Goal: Information Seeking & Learning: Learn about a topic

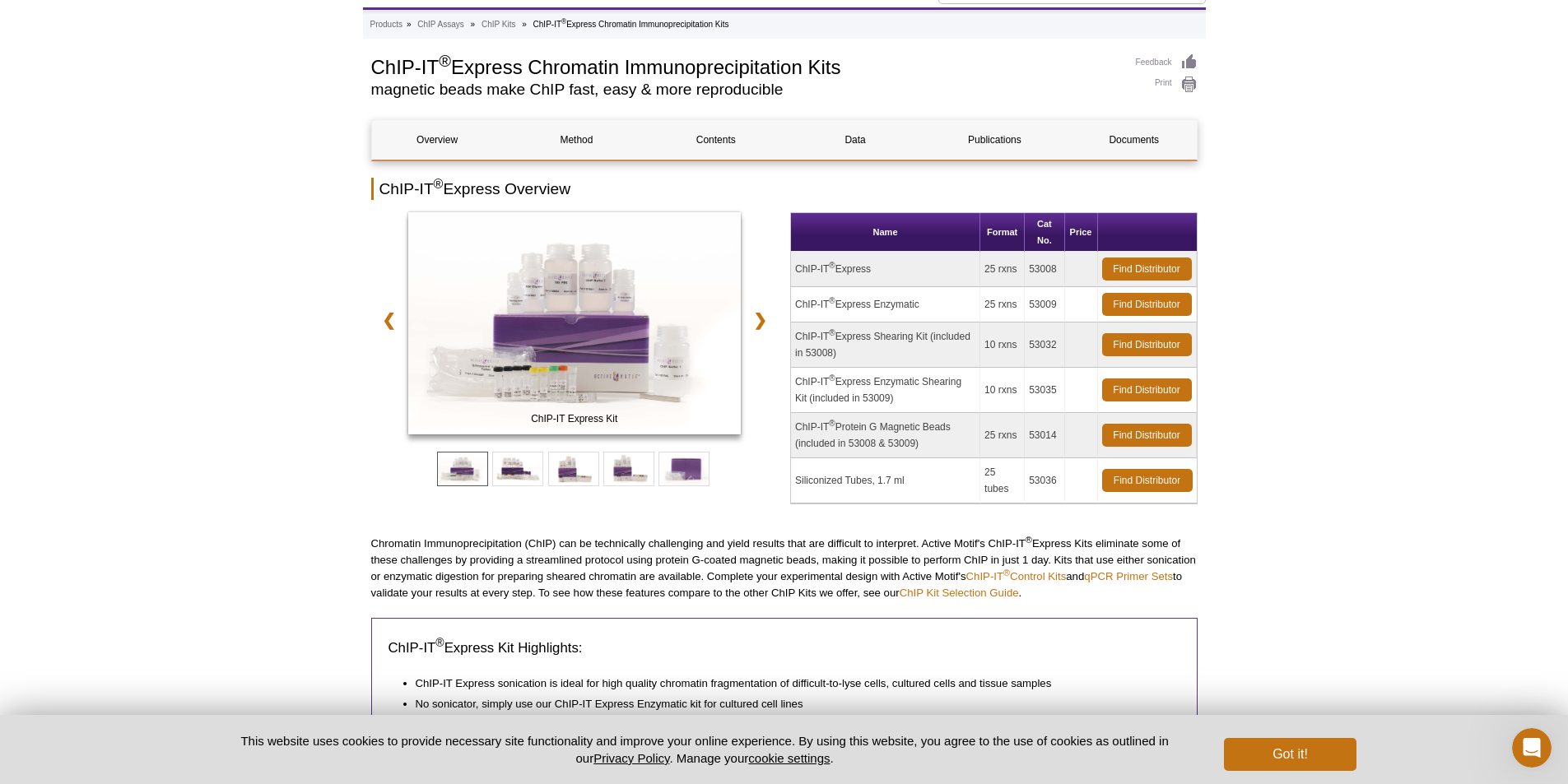
click at [844, 268] on td "ChIP-IT ® Express" at bounding box center [885, 270] width 189 height 36
drag, startPoint x: 795, startPoint y: 269, endPoint x: 882, endPoint y: 270, distance: 87.0
click at [882, 270] on td "ChIP-IT ® Express" at bounding box center [885, 270] width 189 height 36
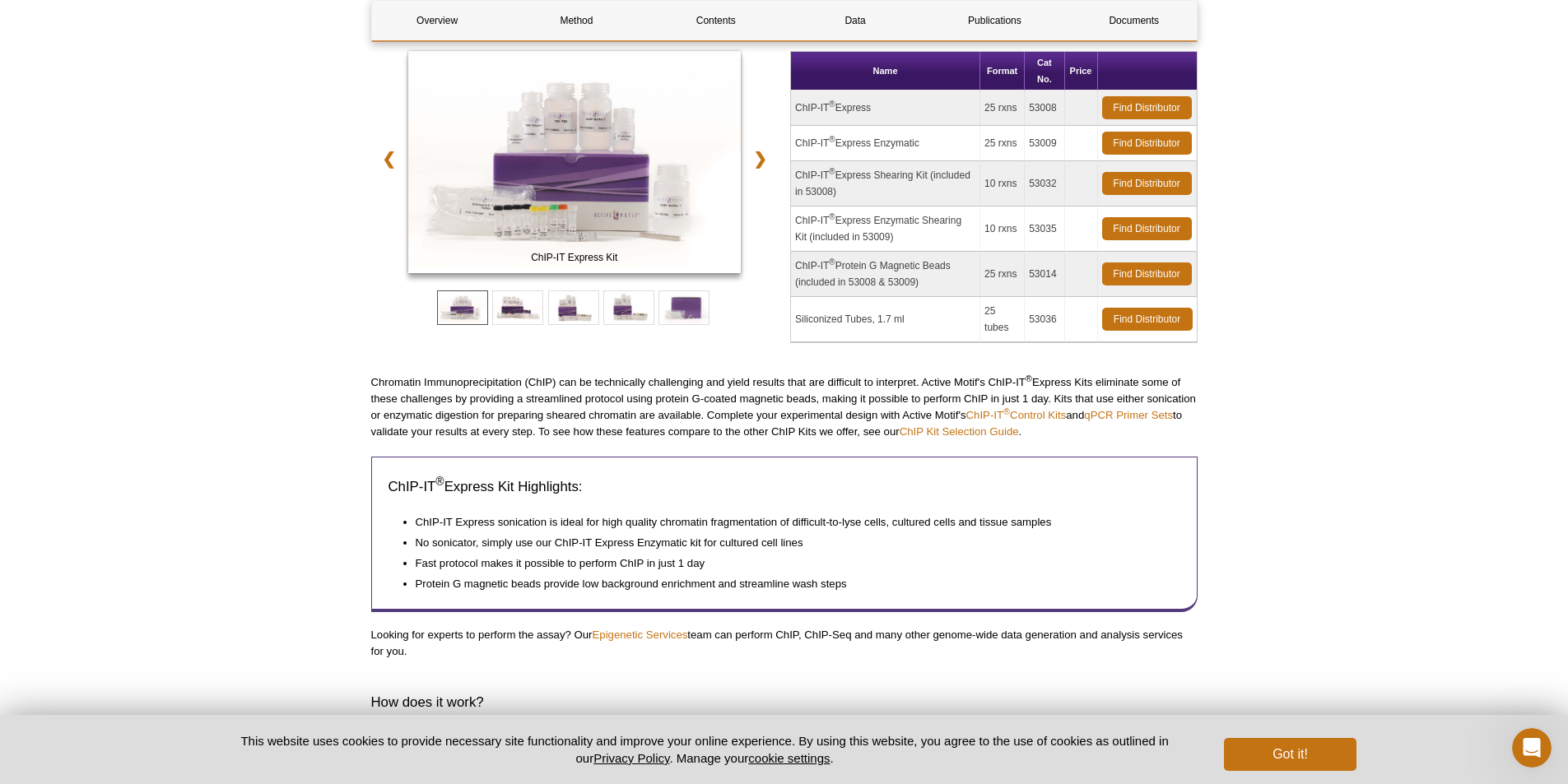
scroll to position [239, 0]
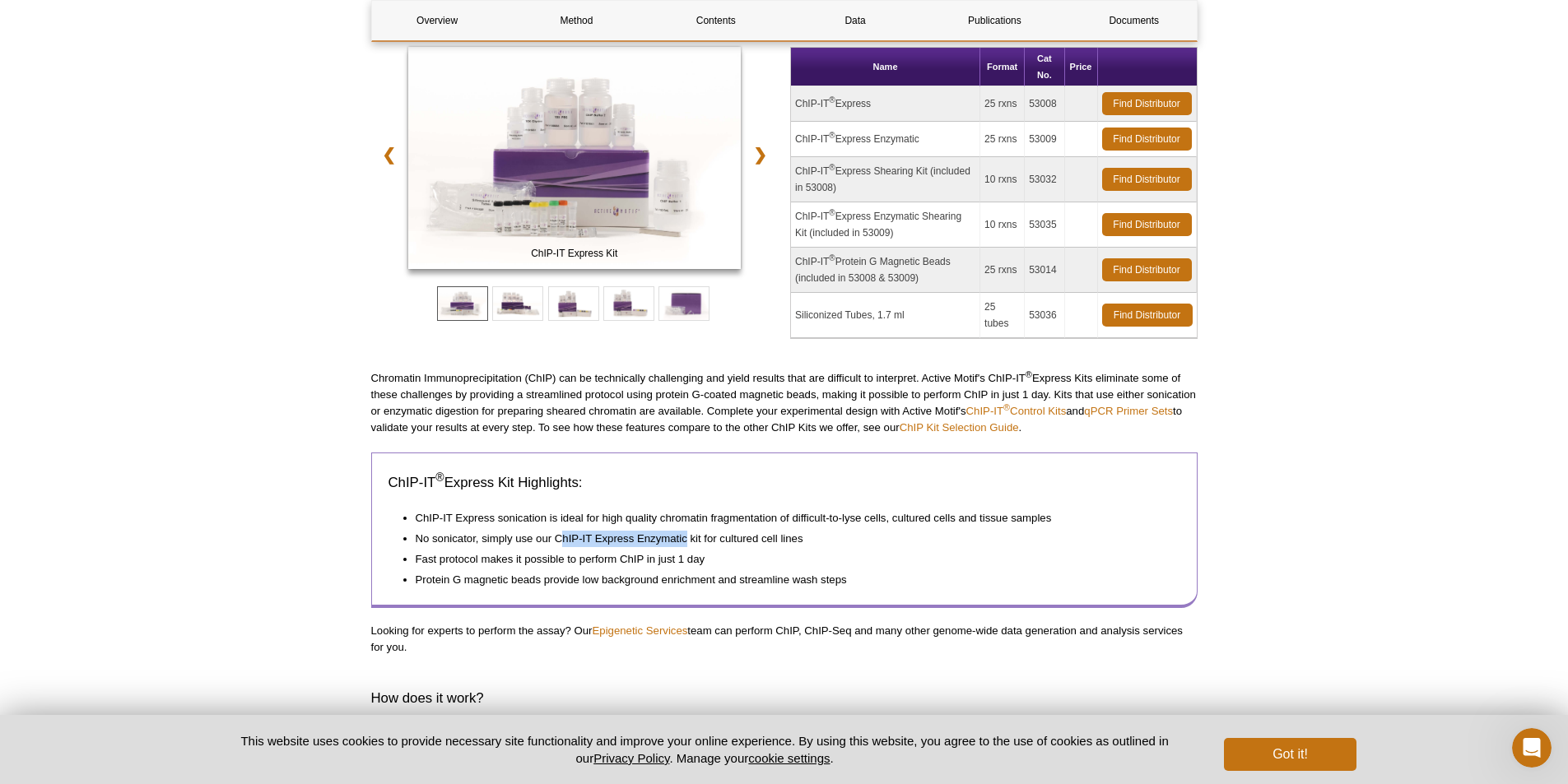
drag, startPoint x: 560, startPoint y: 533, endPoint x: 688, endPoint y: 533, distance: 128.0
click at [688, 533] on li "No sonicator, simply use our ChIP-IT Express Enzymatic kit for cultured cell li…" at bounding box center [789, 536] width 748 height 20
click at [575, 510] on li "ChIP-IT Express sonication is ideal for high quality chromatin fragmentation of…" at bounding box center [789, 516] width 748 height 21
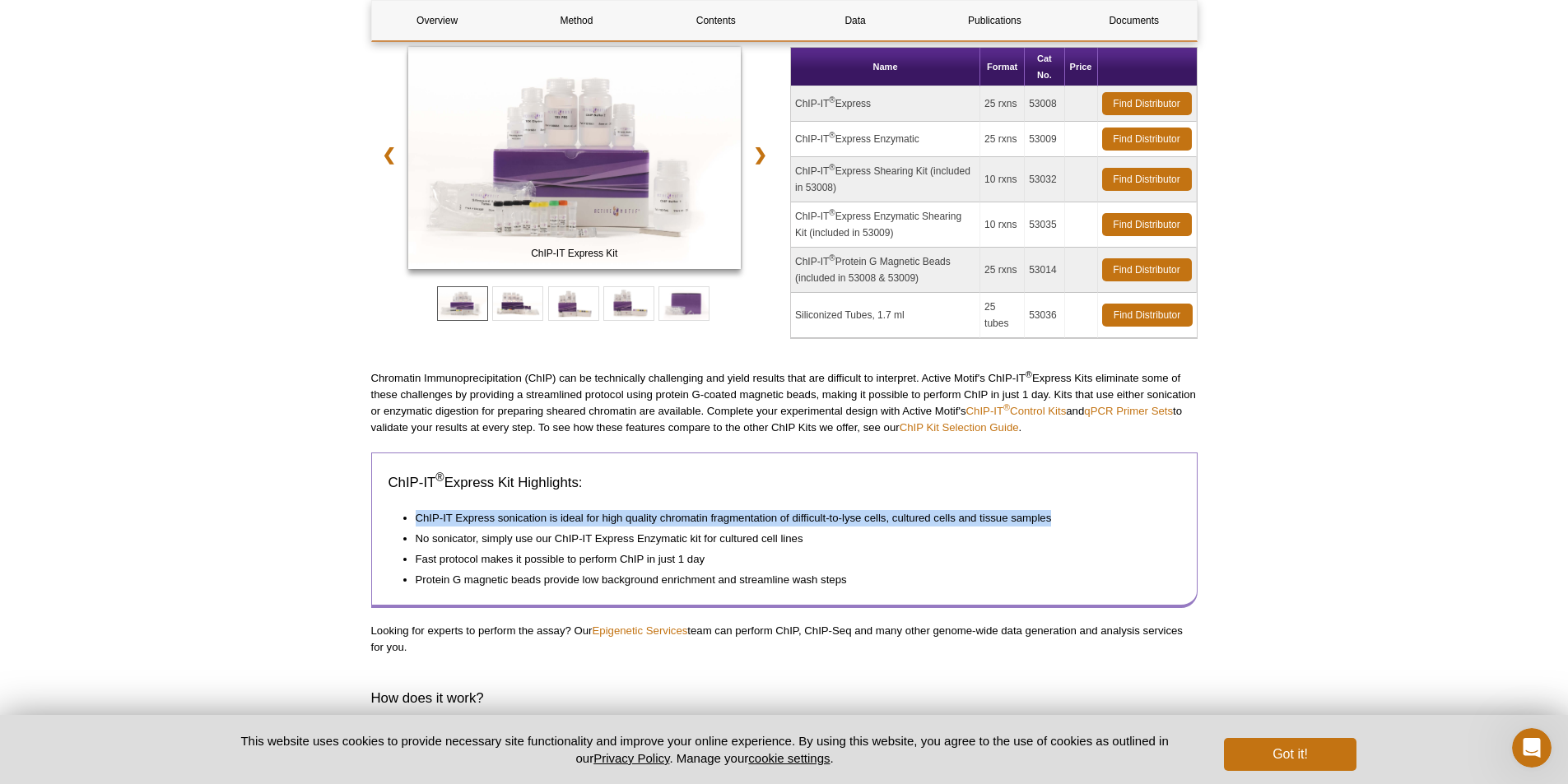
drag, startPoint x: 415, startPoint y: 514, endPoint x: 1057, endPoint y: 511, distance: 642.0
click at [1057, 511] on li "ChIP-IT Express sonication is ideal for high quality chromatin fragmentation of…" at bounding box center [789, 516] width 748 height 21
click at [989, 522] on li "ChIP-IT Express sonication is ideal for high quality chromatin fragmentation of…" at bounding box center [789, 516] width 748 height 21
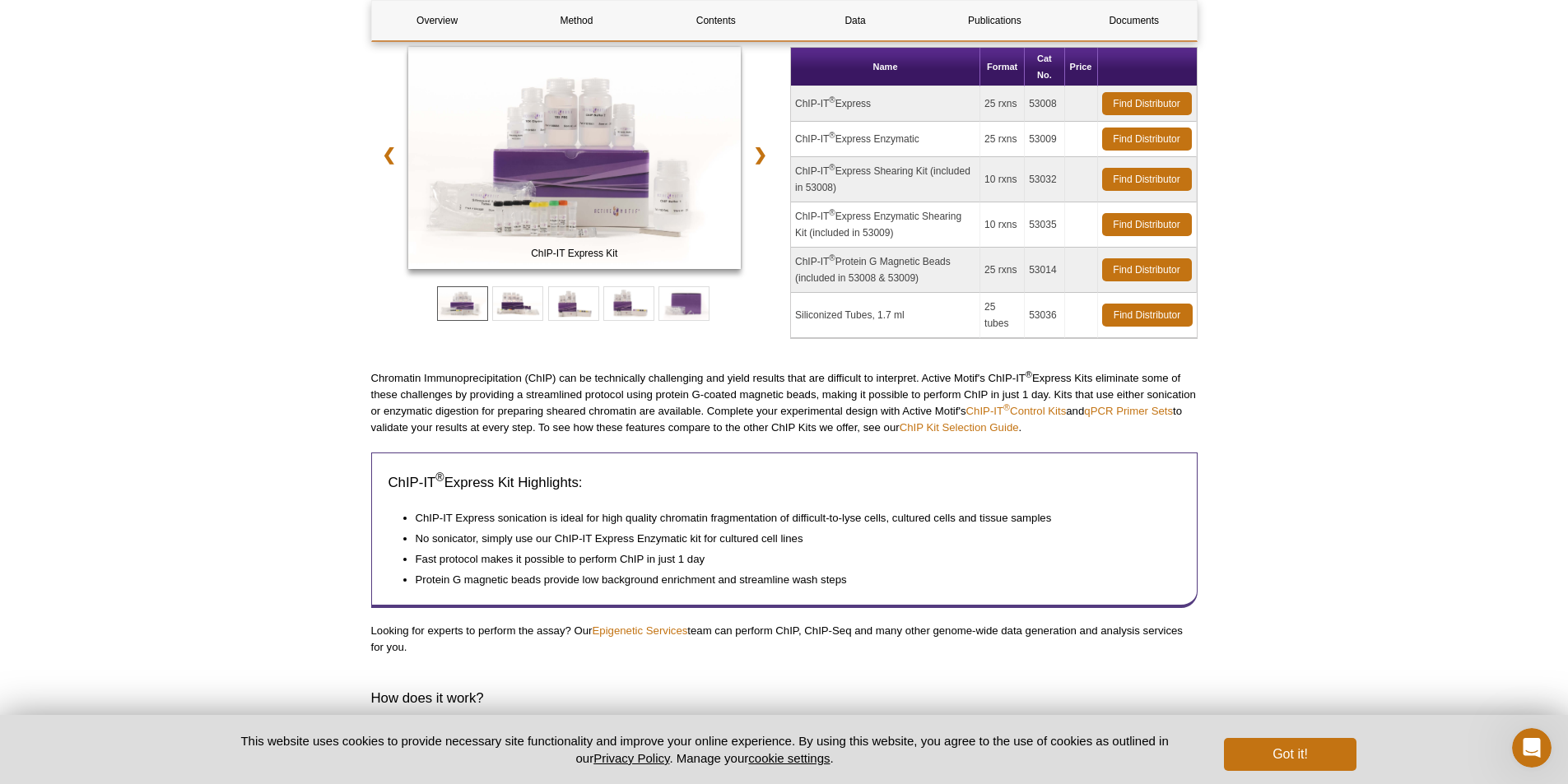
scroll to position [0, 0]
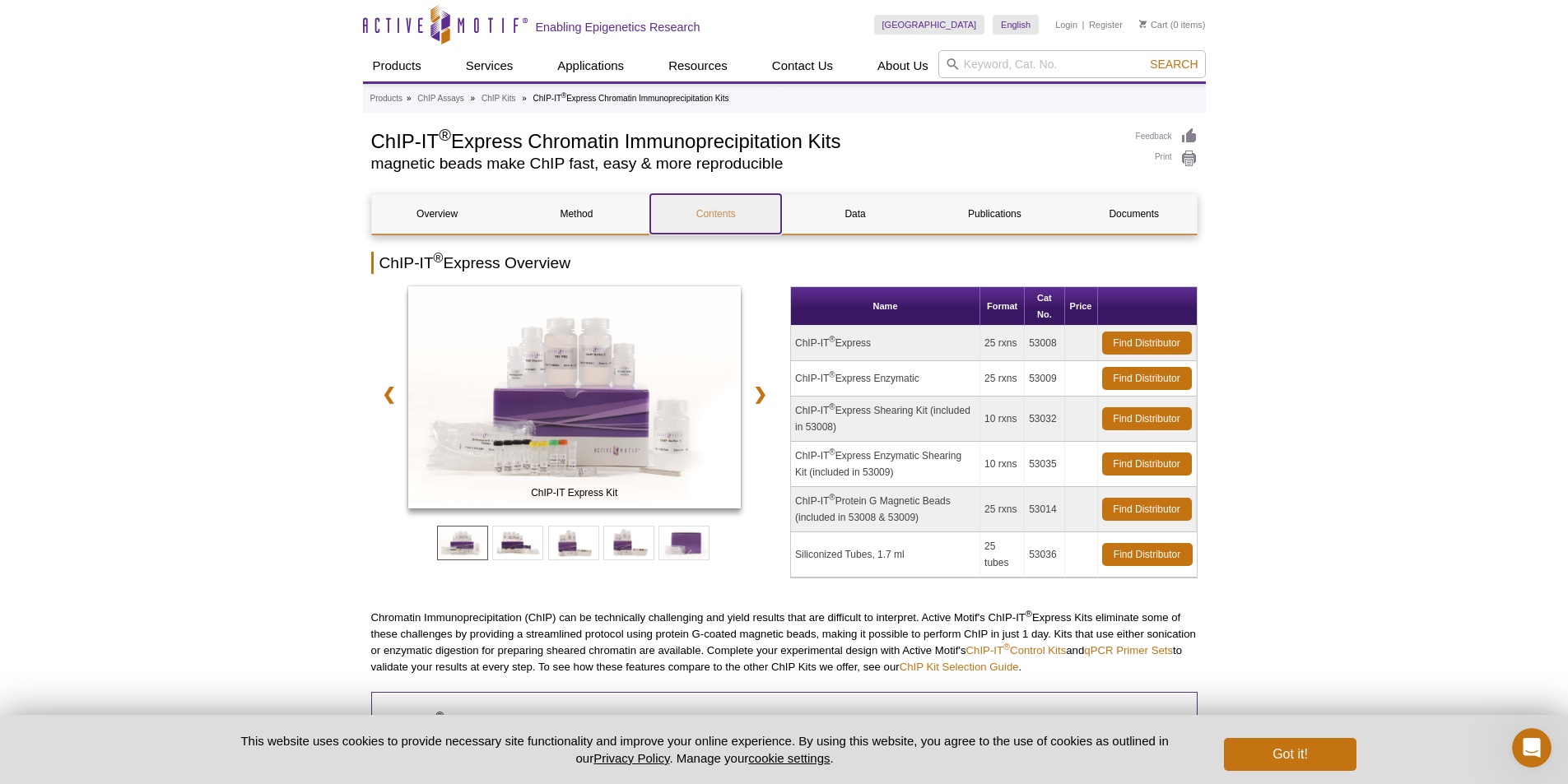
click at [703, 209] on link "Contents" at bounding box center [715, 214] width 131 height 39
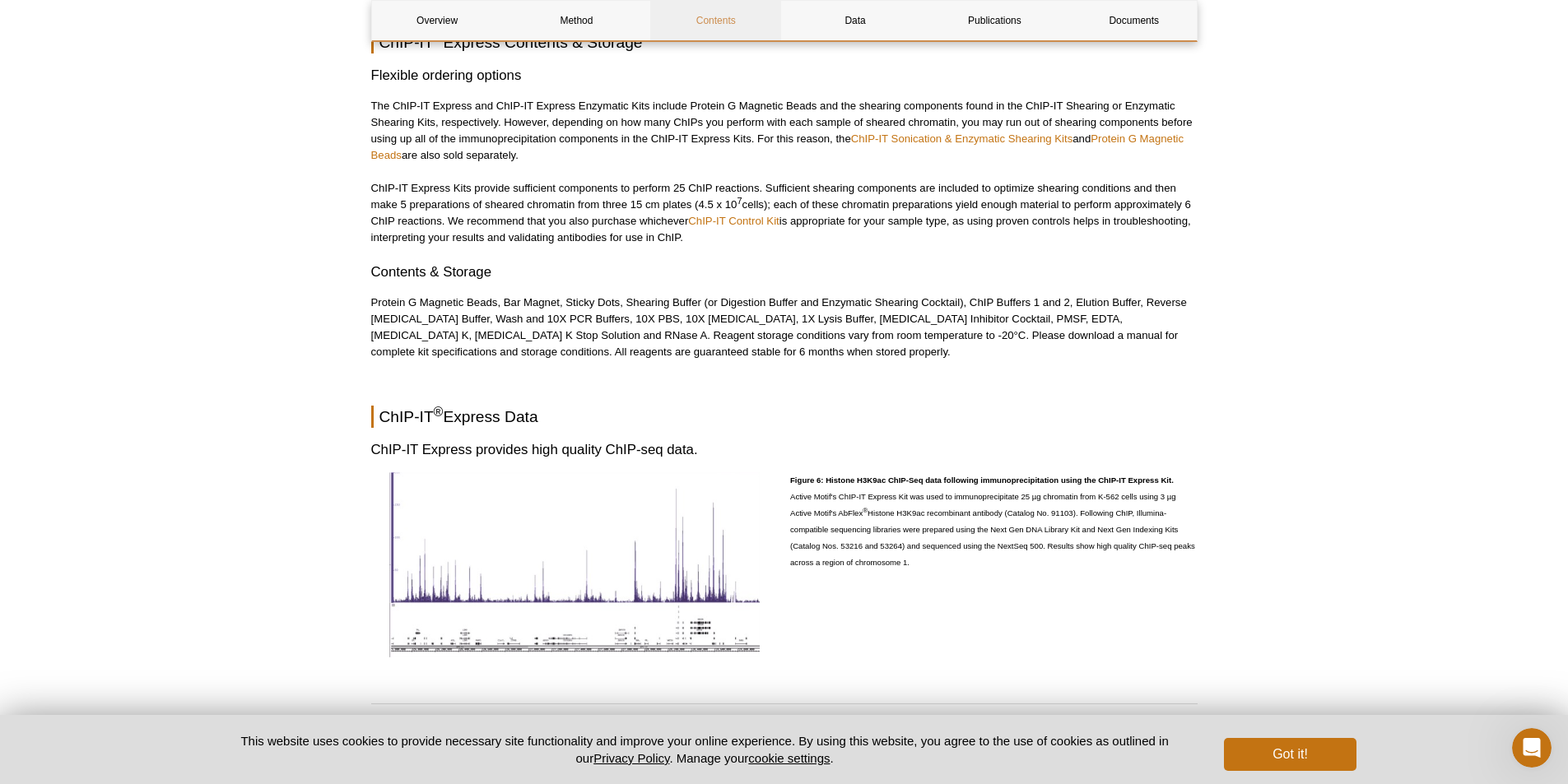
scroll to position [2647, 0]
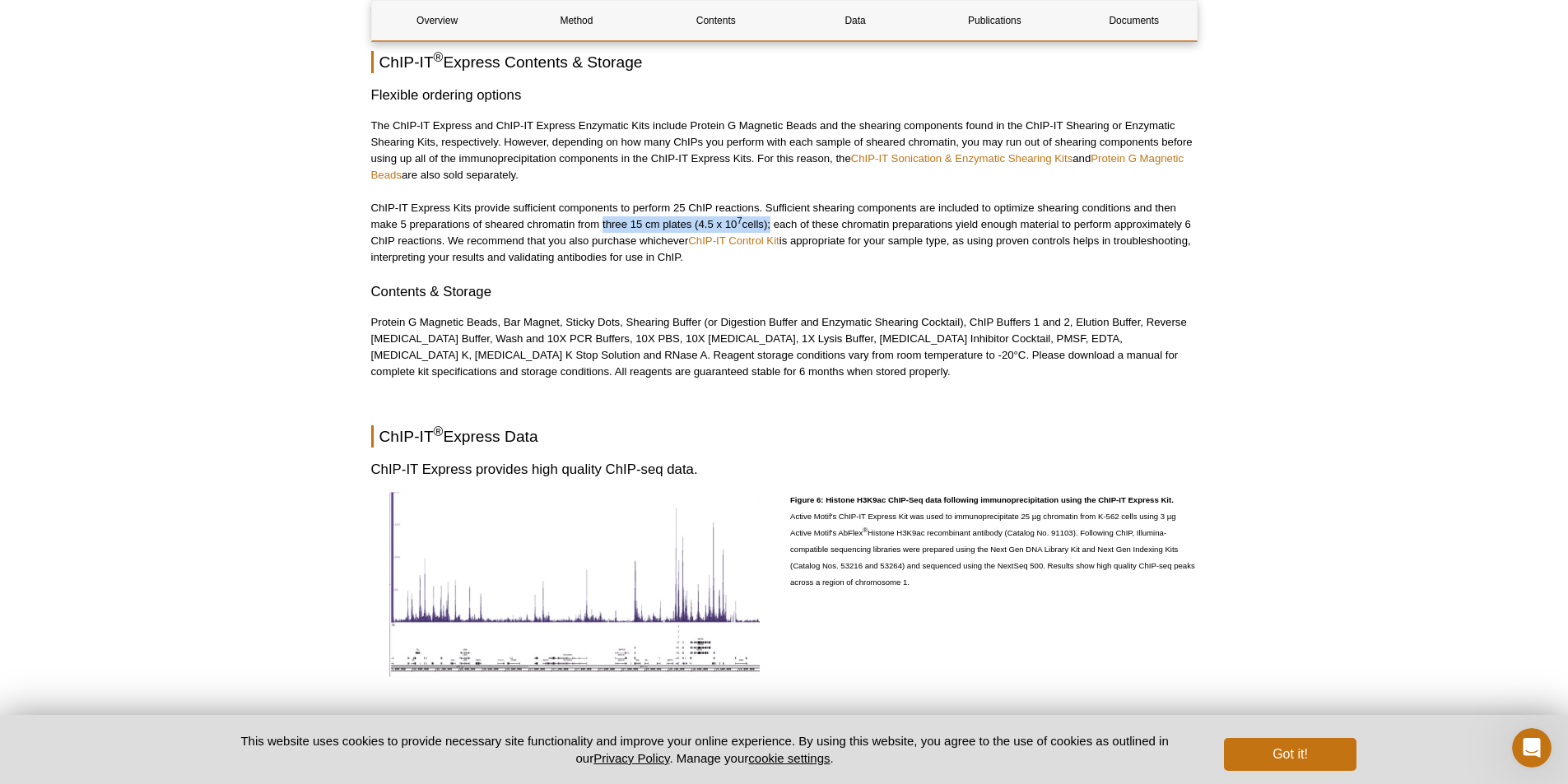
drag, startPoint x: 602, startPoint y: 222, endPoint x: 769, endPoint y: 222, distance: 167.0
click at [769, 222] on p "ChIP-IT Express Kits provide sufficient components to perform 25 ChIP reactions…" at bounding box center [784, 233] width 826 height 66
click at [601, 230] on p "ChIP-IT Express Kits provide sufficient components to perform 25 ChIP reactions…" at bounding box center [784, 233] width 826 height 66
drag, startPoint x: 601, startPoint y: 230, endPoint x: 769, endPoint y: 222, distance: 168.2
click at [769, 222] on p "ChIP-IT Express Kits provide sufficient components to perform 25 ChIP reactions…" at bounding box center [784, 233] width 826 height 66
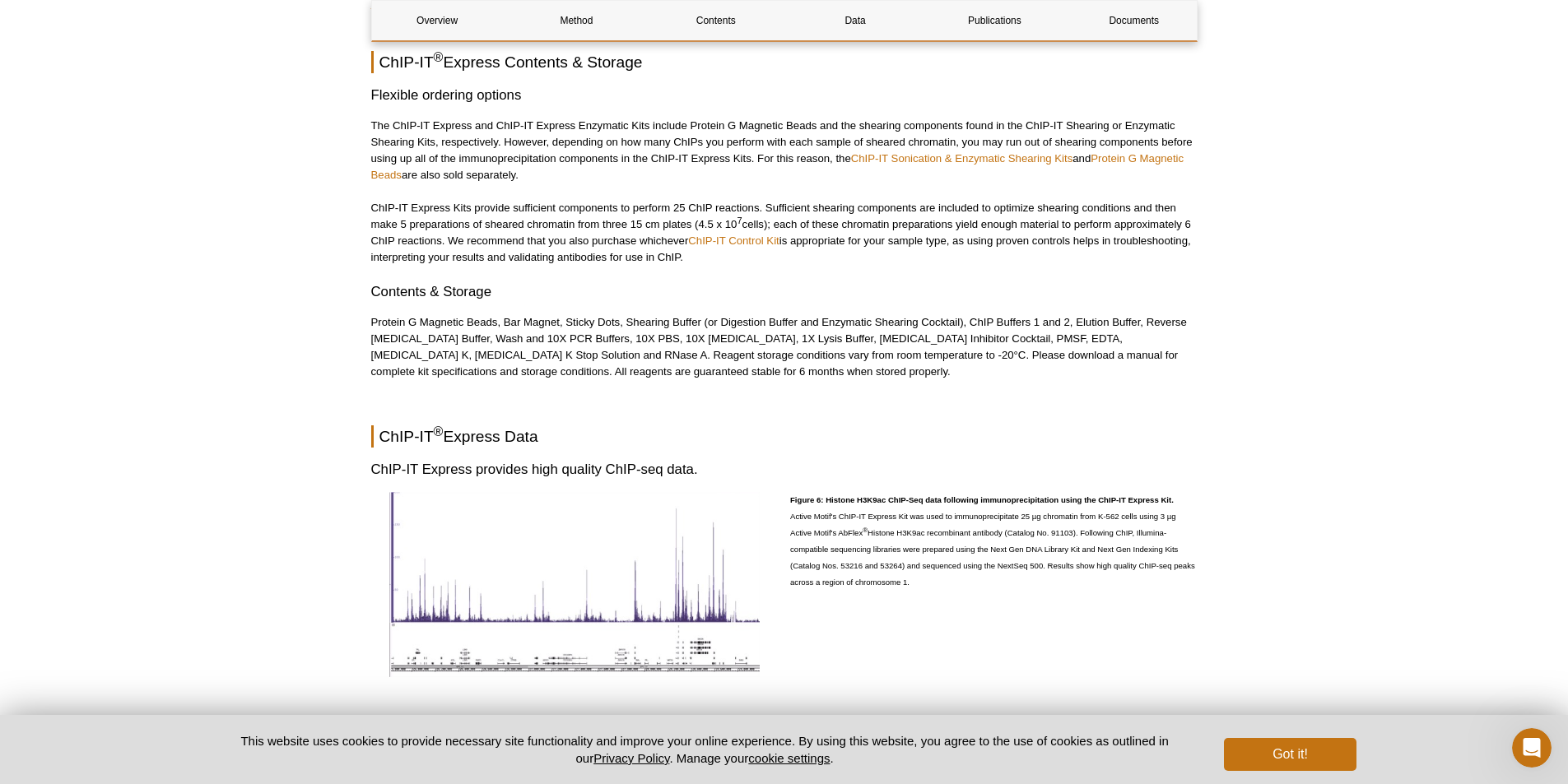
click at [1188, 221] on p "ChIP-IT Express Kits provide sufficient components to perform 25 ChIP reactions…" at bounding box center [784, 233] width 826 height 66
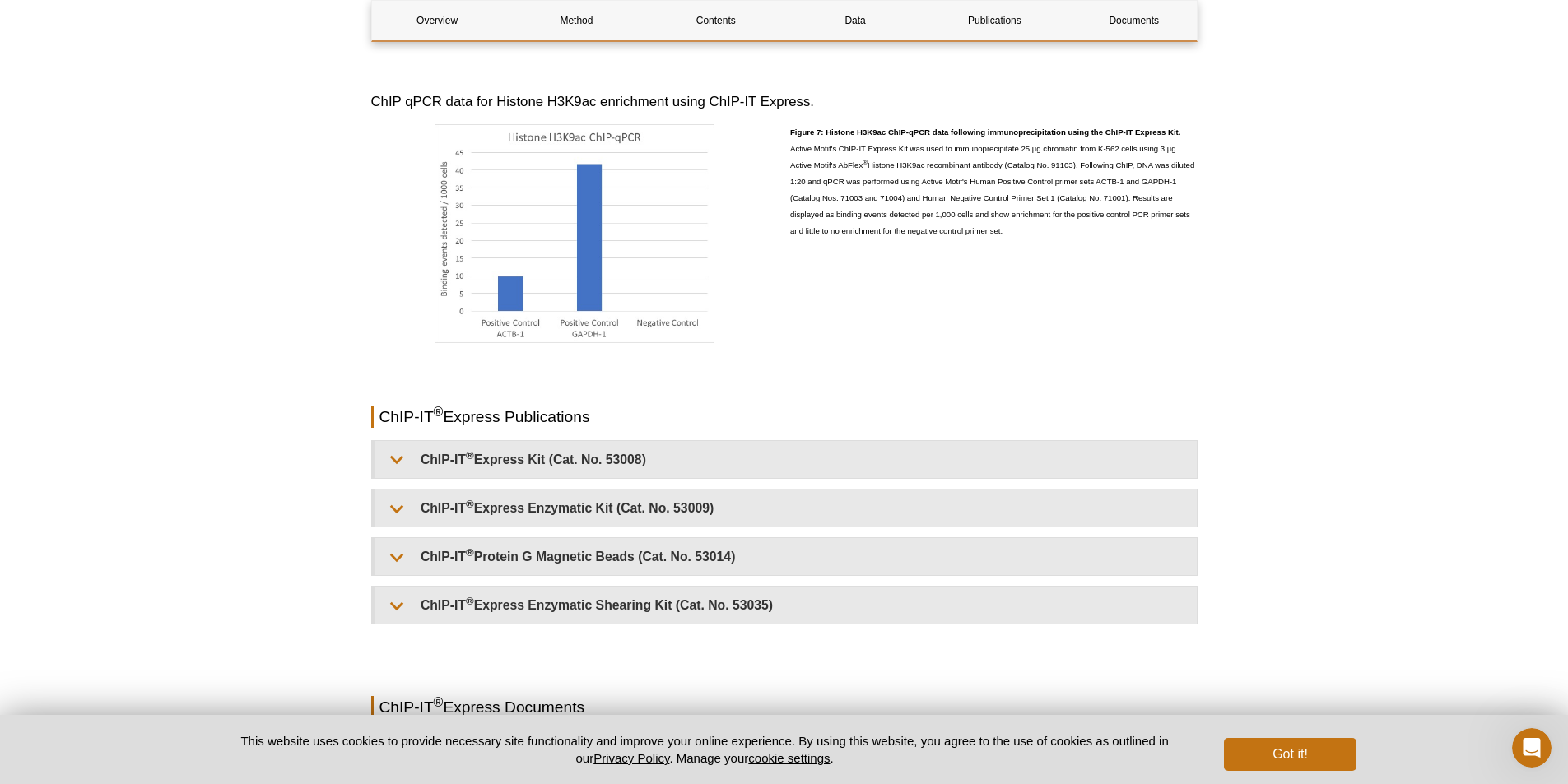
scroll to position [3305, 0]
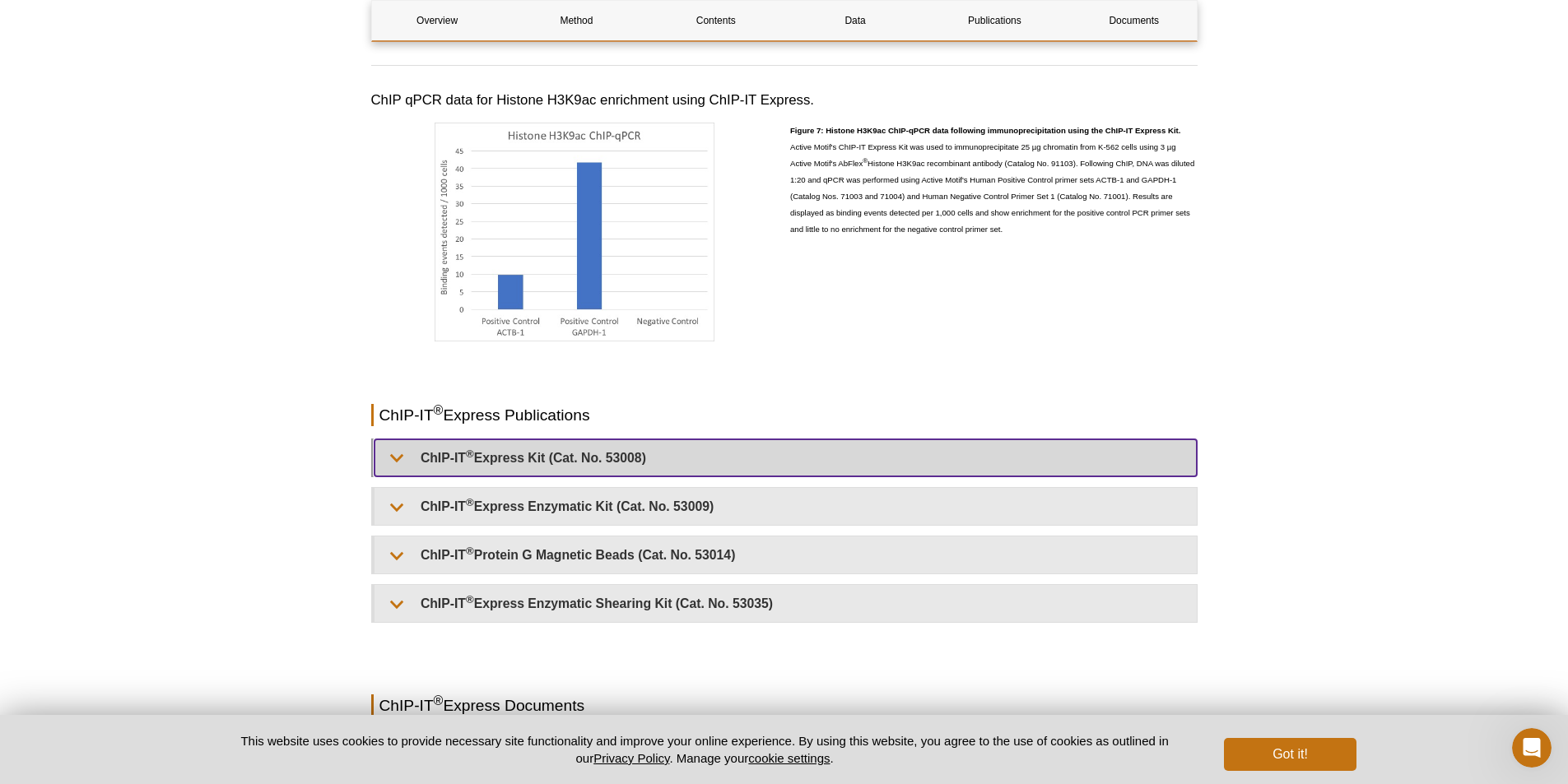
click at [497, 456] on summary "ChIP-IT ® Express Kit (Cat. No. 53008)" at bounding box center [785, 458] width 822 height 37
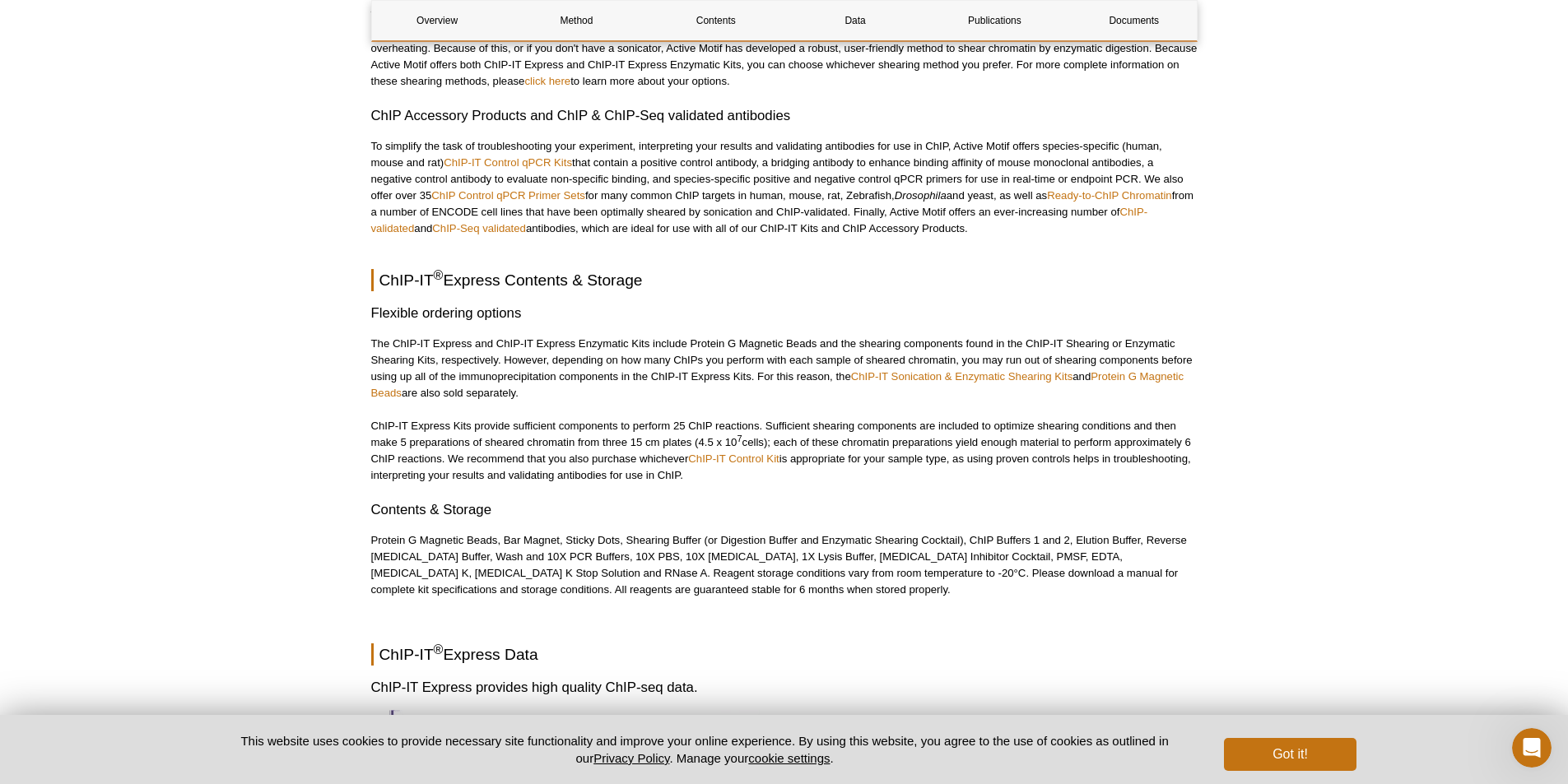
scroll to position [2400, 0]
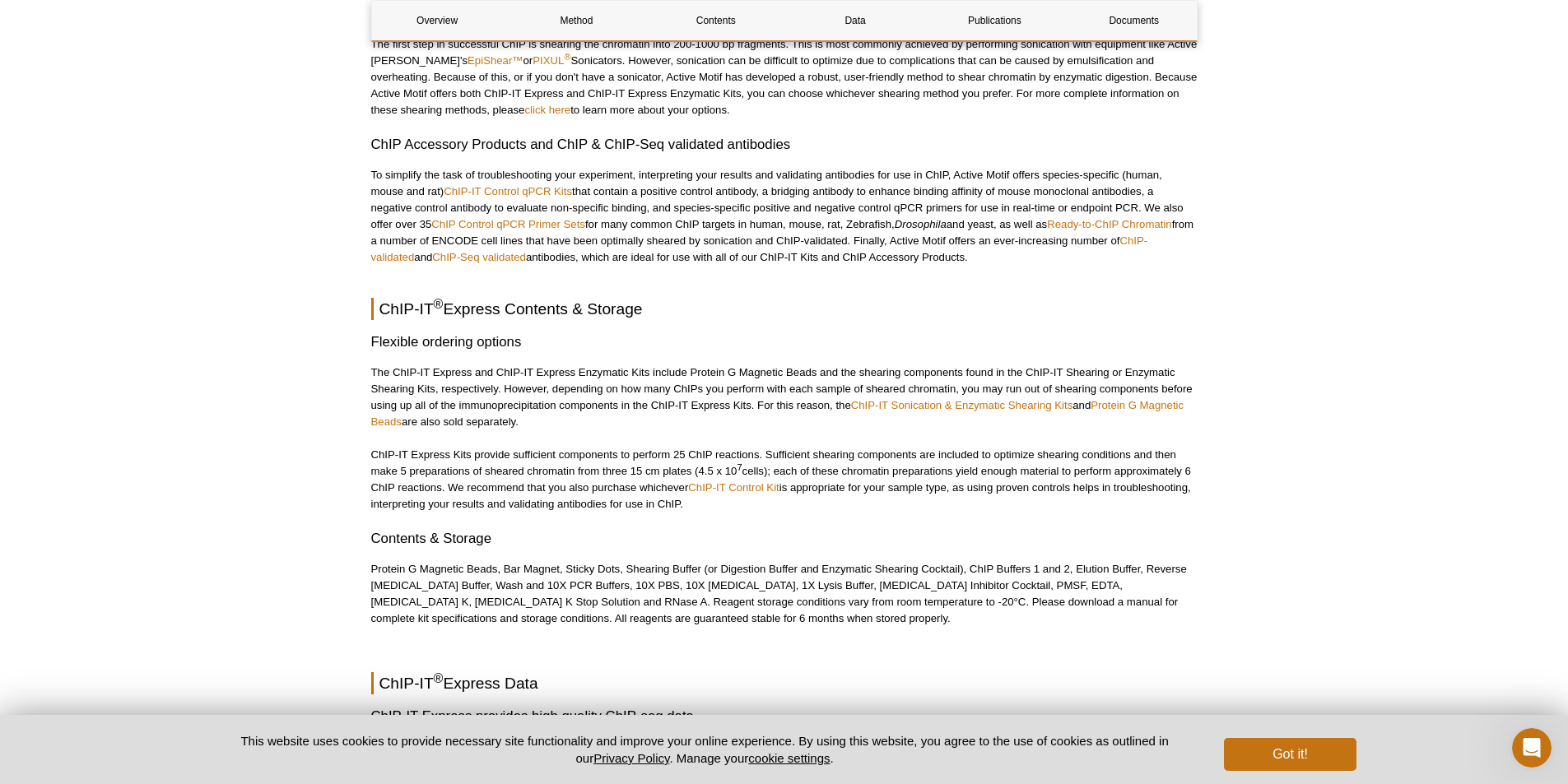
click at [374, 372] on p "The ChIP-IT Express and ChIP-IT Express Enzymatic Kits include Protein G Magnet…" at bounding box center [784, 397] width 826 height 66
drag, startPoint x: 692, startPoint y: 372, endPoint x: 949, endPoint y: 366, distance: 257.1
click at [949, 366] on p "The ChIP-IT Express and ChIP-IT Express Enzymatic Kits include Protein G Magnet…" at bounding box center [784, 397] width 826 height 66
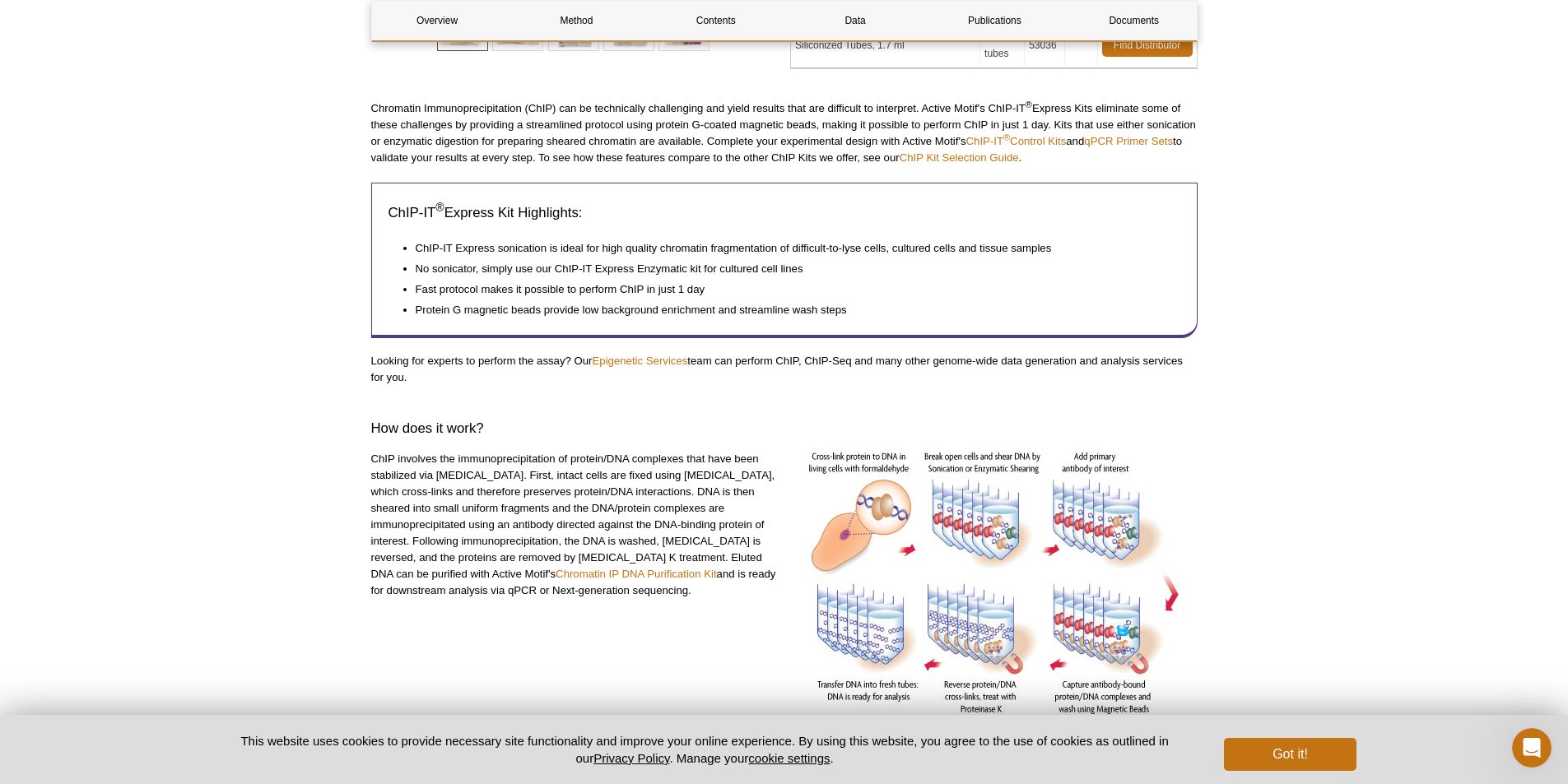
scroll to position [97, 0]
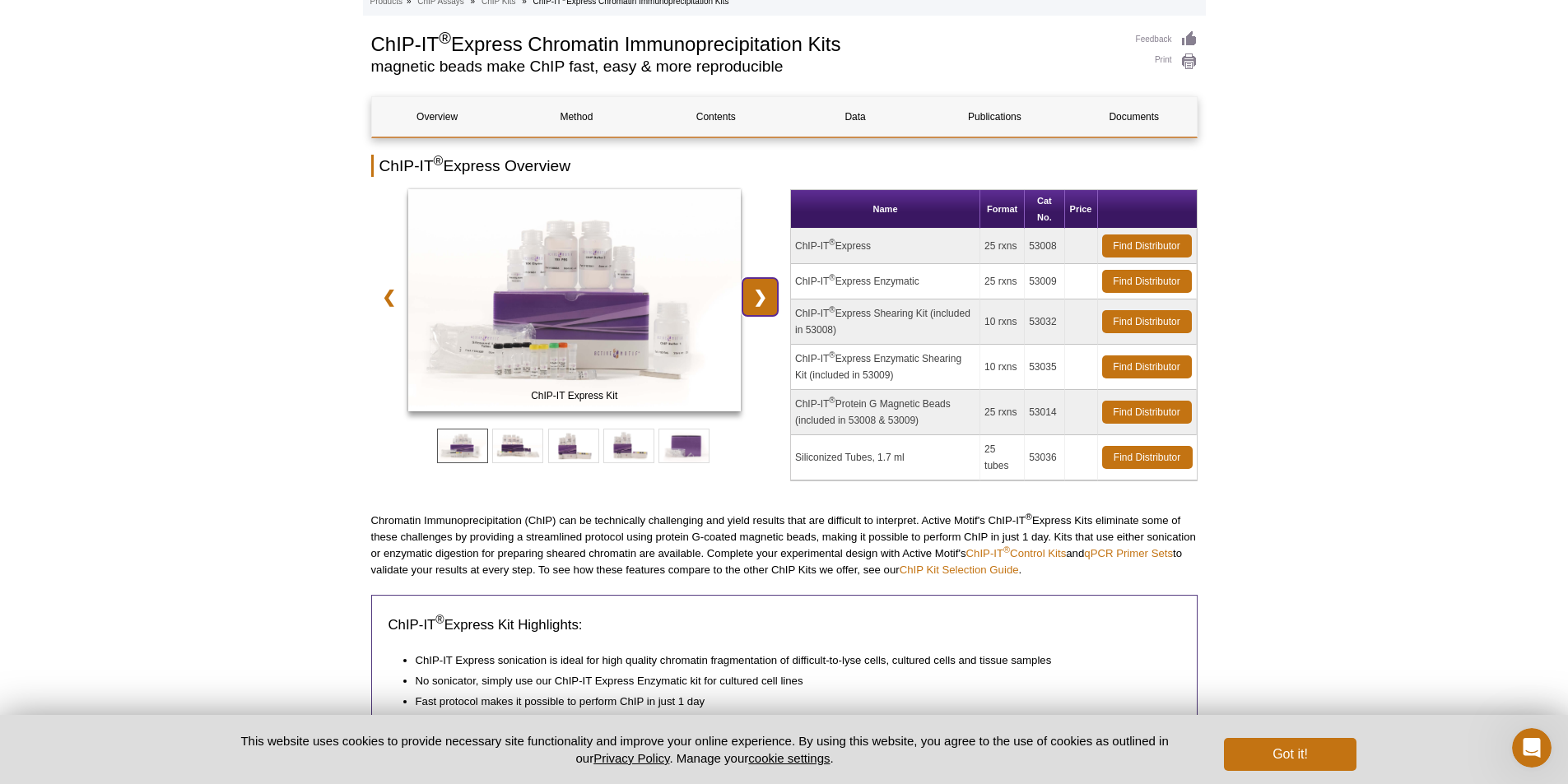
click at [764, 301] on link "❯" at bounding box center [760, 297] width 36 height 37
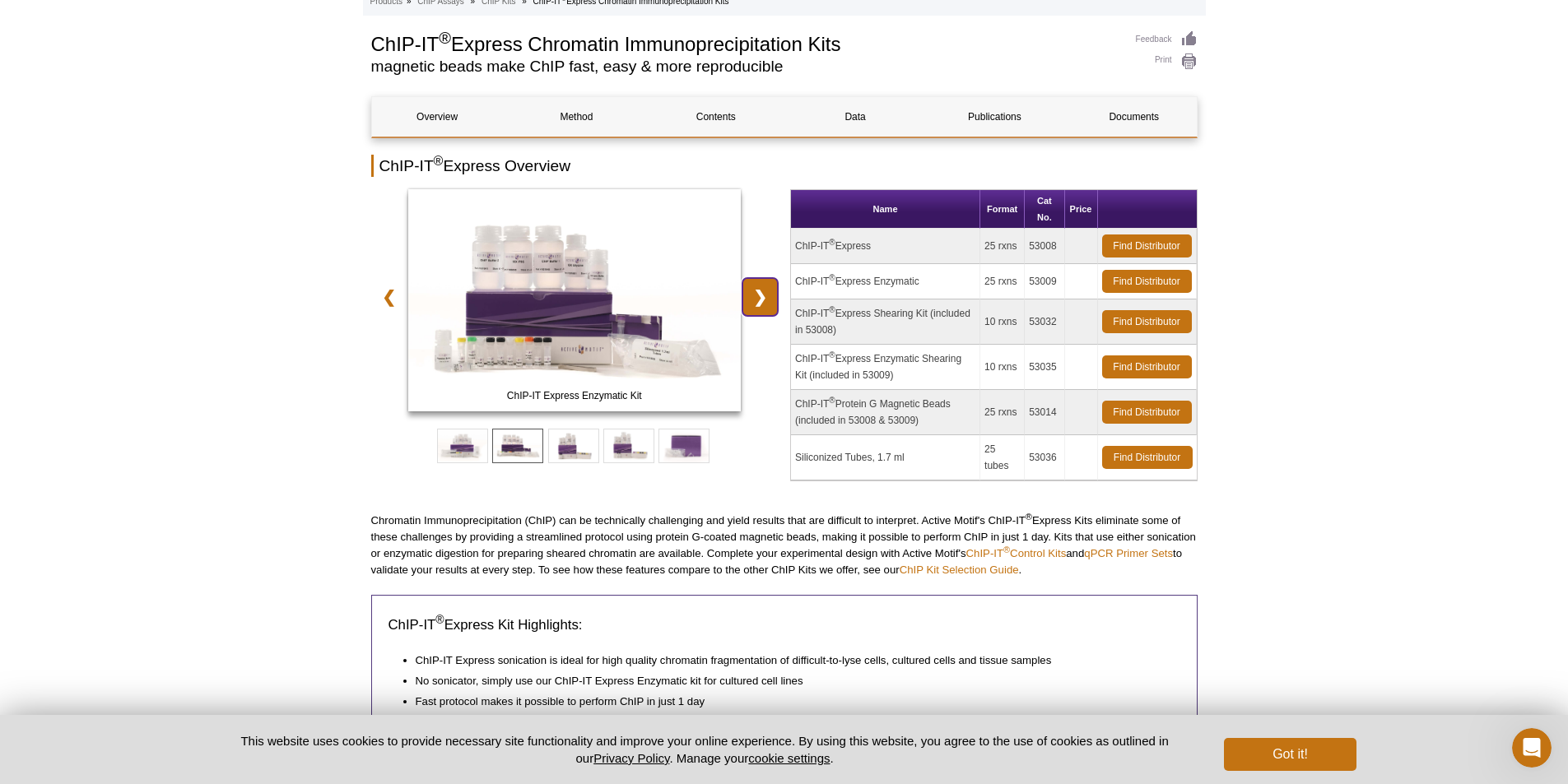
click at [764, 301] on link "❯" at bounding box center [760, 297] width 36 height 37
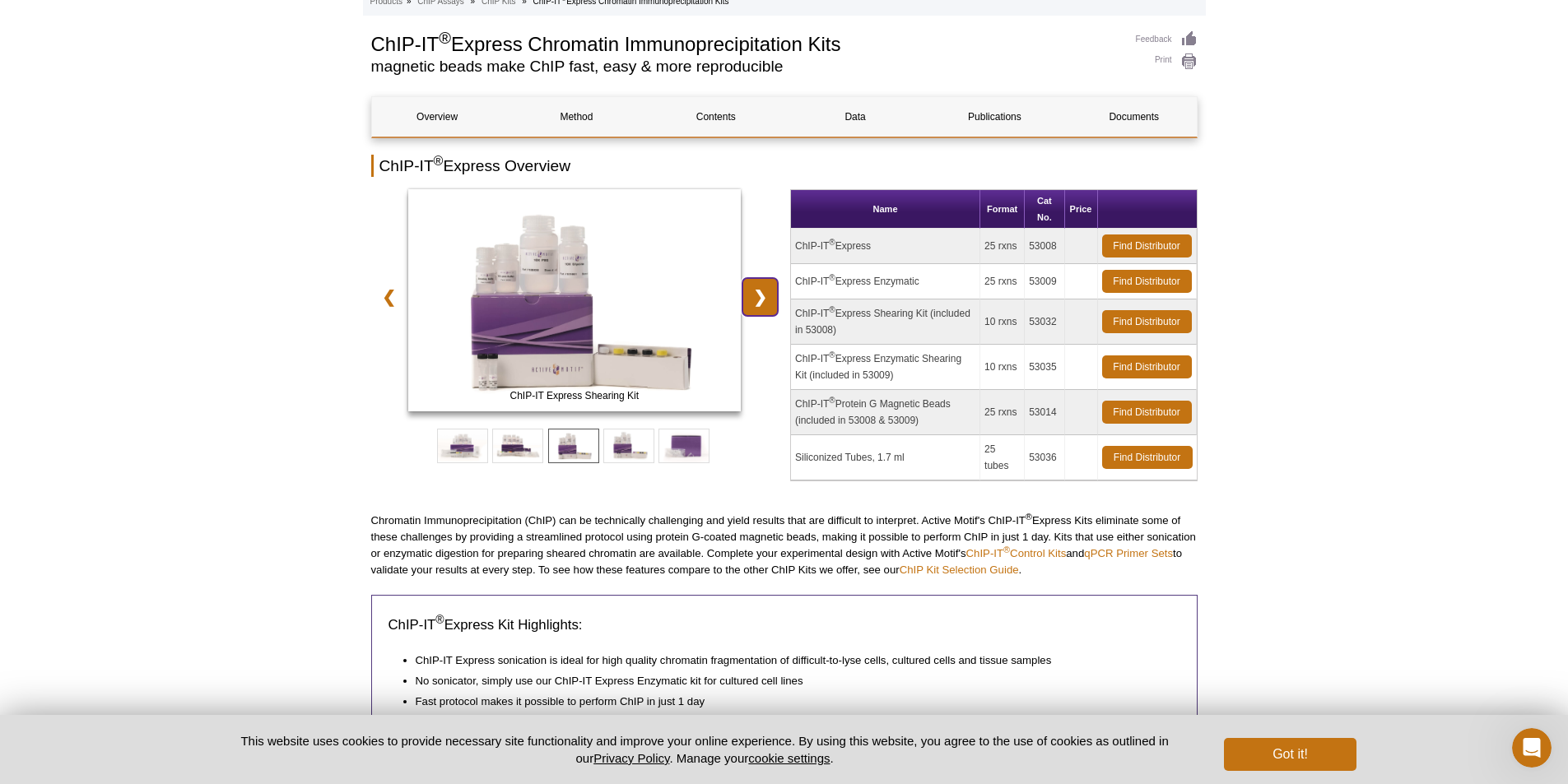
click at [764, 301] on link "❯" at bounding box center [760, 297] width 36 height 37
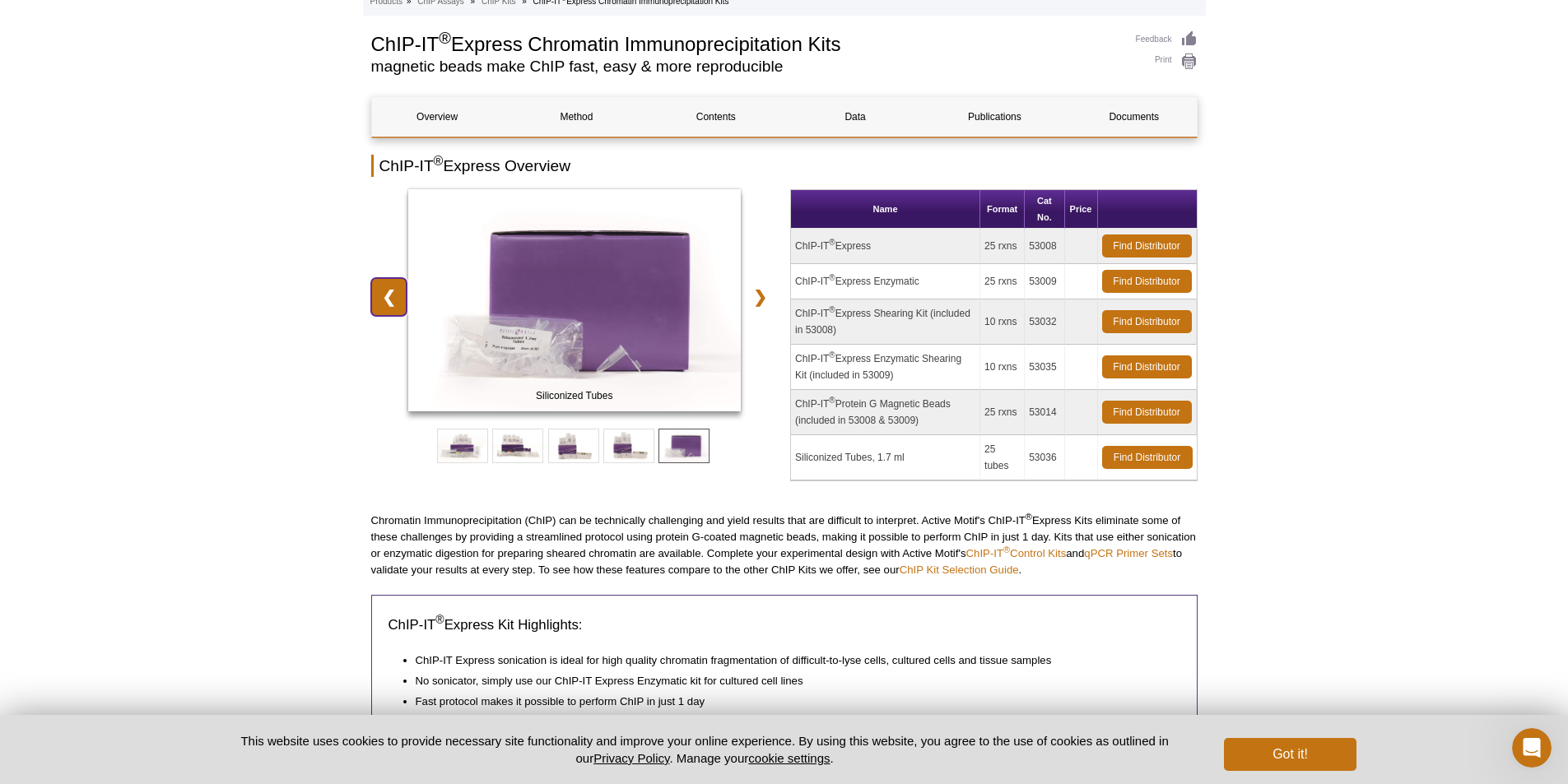
click at [387, 298] on link "❮" at bounding box center [389, 297] width 36 height 37
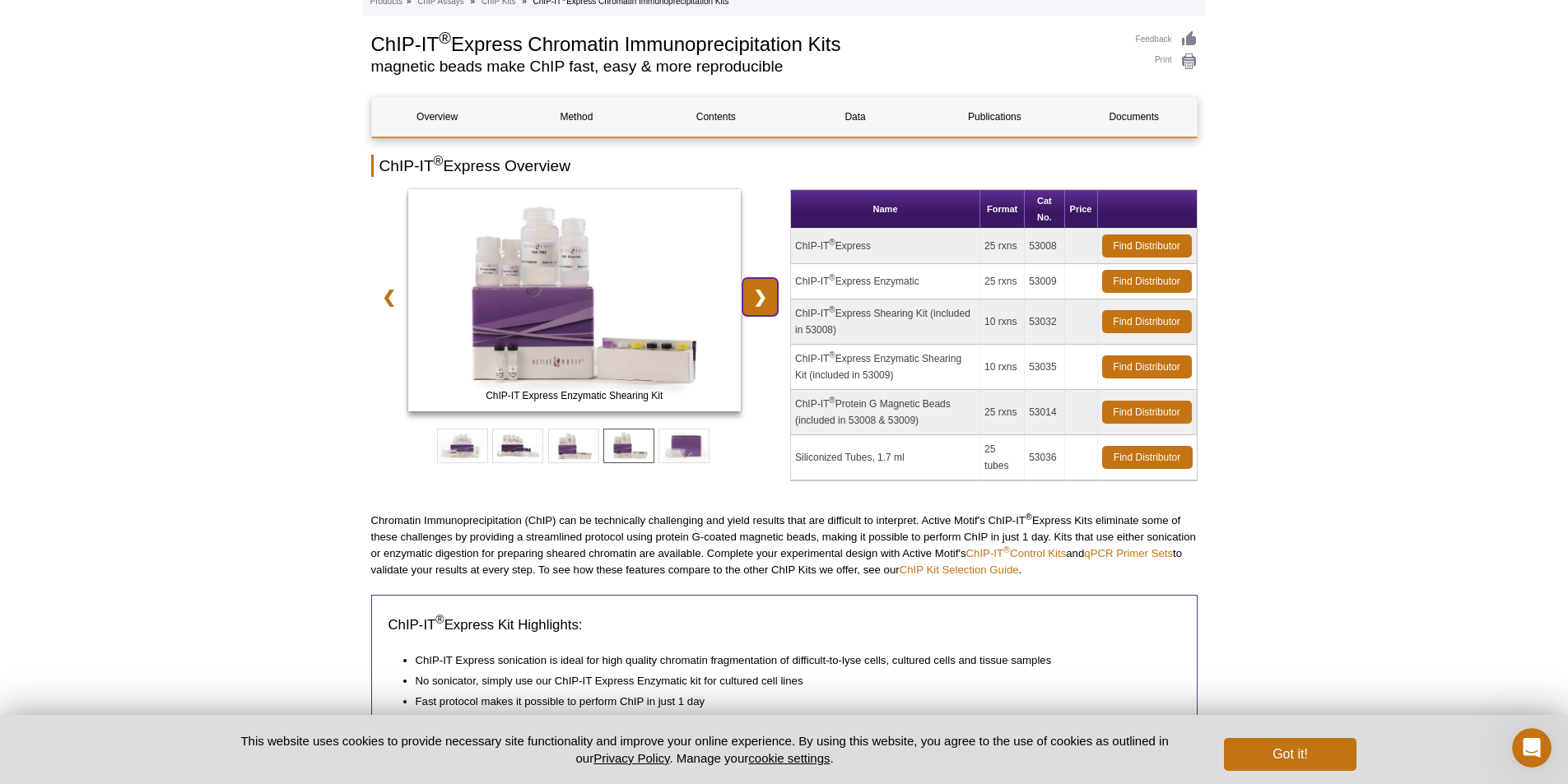
click at [768, 308] on link "❯" at bounding box center [760, 297] width 36 height 37
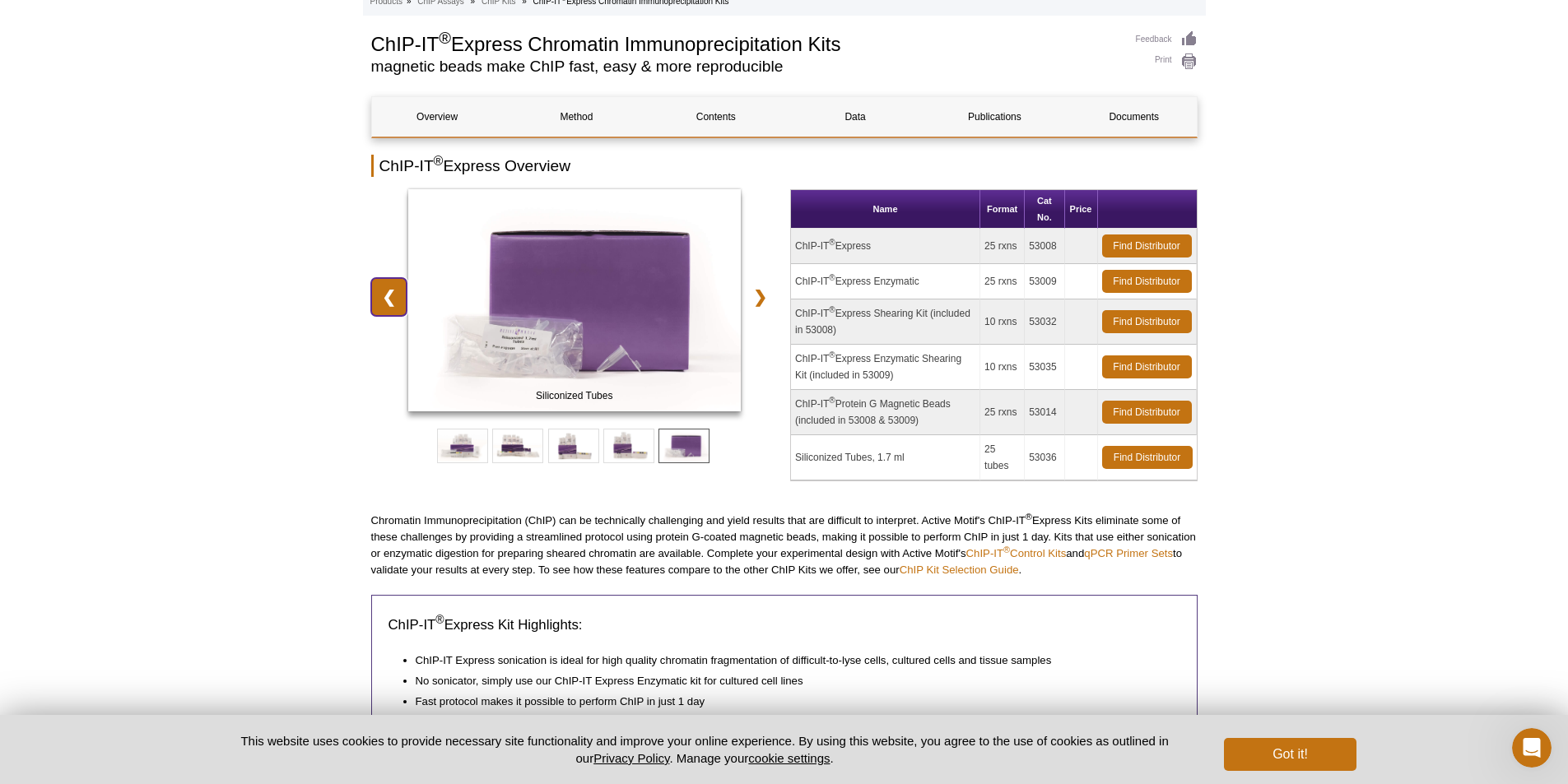
click at [374, 296] on link "❮" at bounding box center [389, 297] width 36 height 37
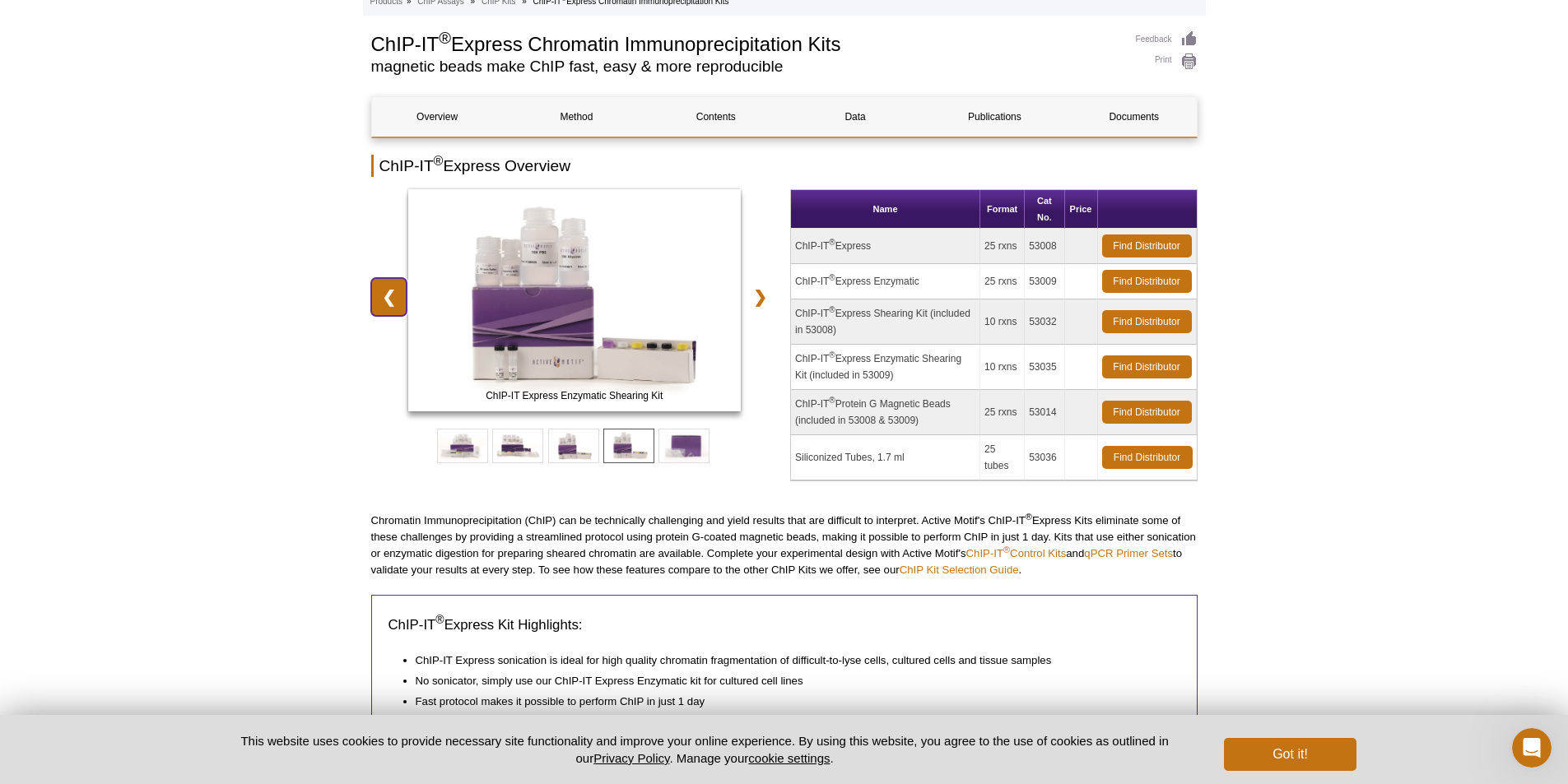
click at [374, 296] on link "❮" at bounding box center [389, 297] width 36 height 37
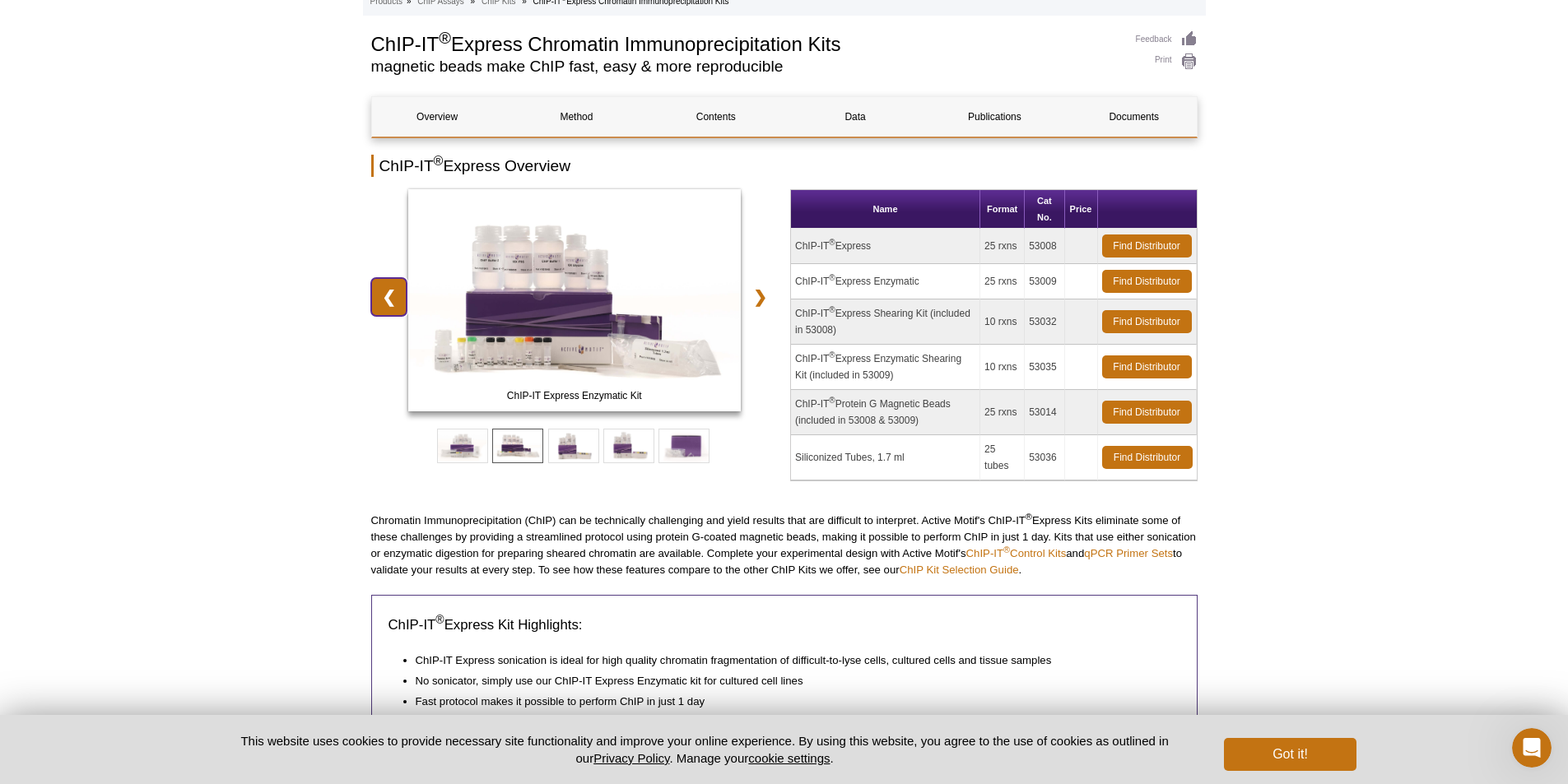
click at [374, 296] on link "❮" at bounding box center [389, 297] width 36 height 37
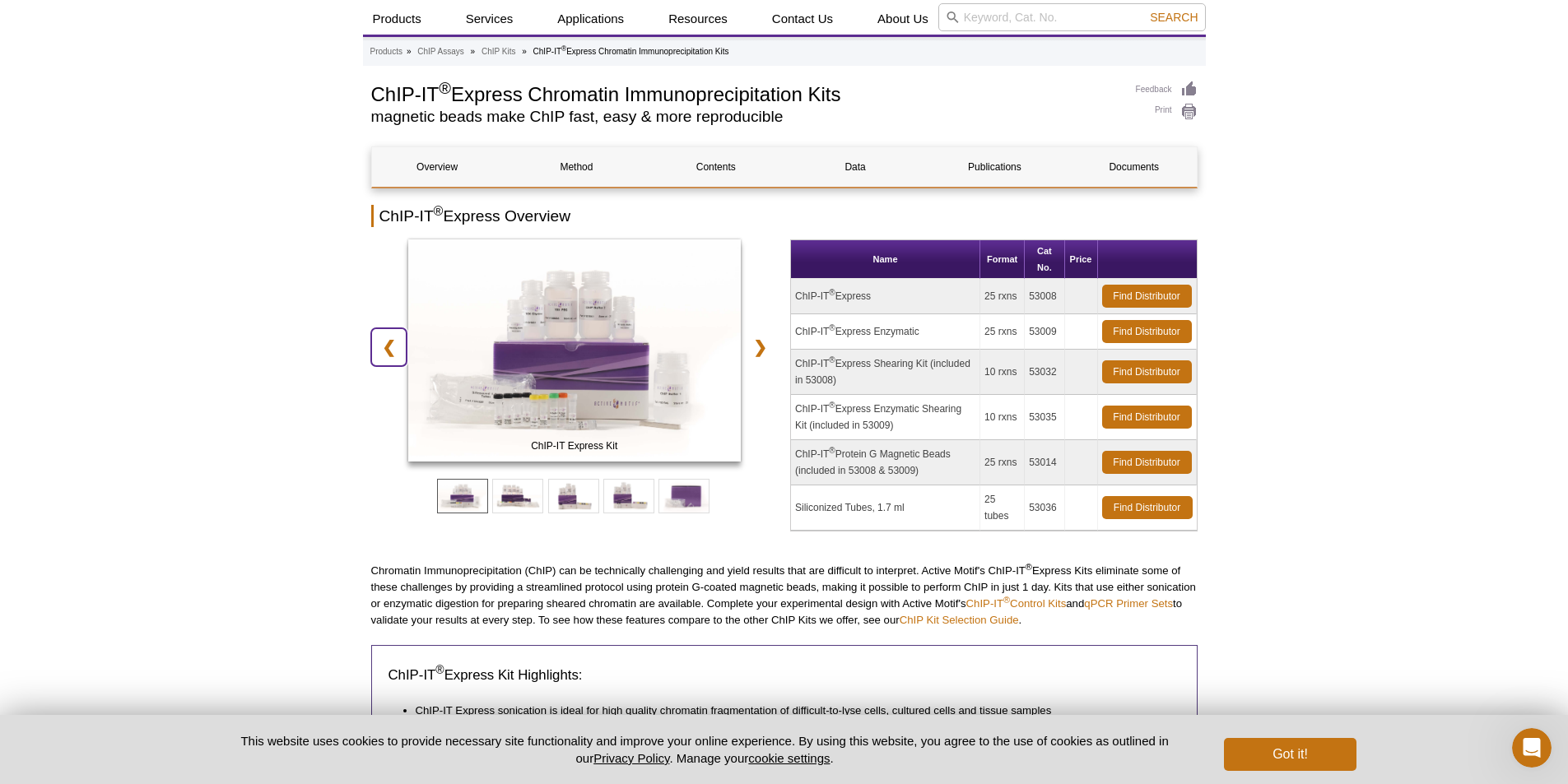
scroll to position [0, 0]
